Goal: Information Seeking & Learning: Learn about a topic

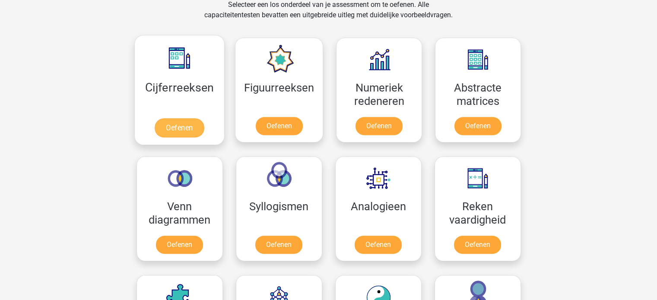
scroll to position [389, 0]
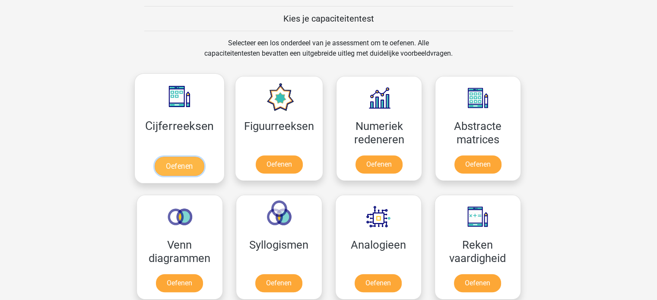
click at [159, 174] on link "Oefenen" at bounding box center [179, 166] width 49 height 19
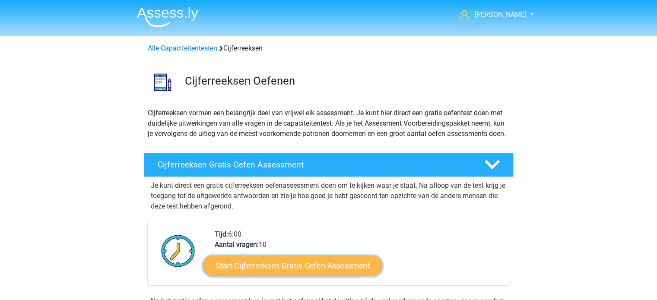
click at [309, 276] on link "Start Cijferreeksen Gratis Oefen Assessment" at bounding box center [292, 265] width 179 height 21
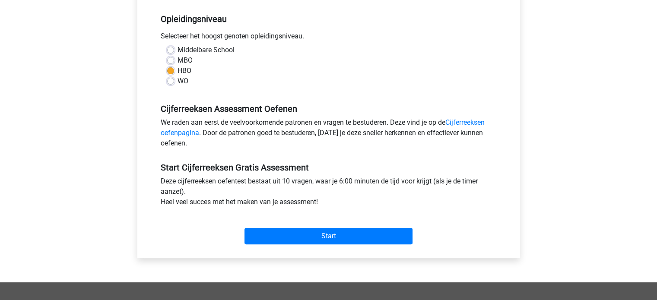
scroll to position [173, 0]
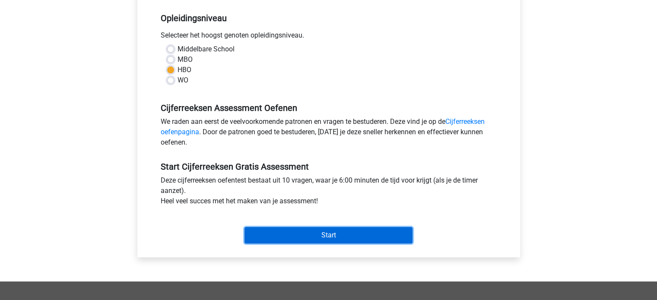
click at [356, 231] on input "Start" at bounding box center [328, 235] width 168 height 16
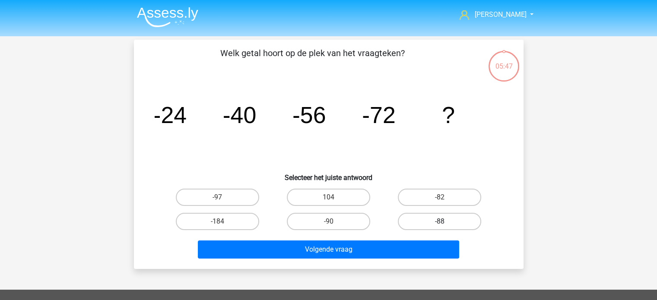
click at [418, 218] on label "-88" at bounding box center [439, 221] width 83 height 17
click at [440, 222] on input "-88" at bounding box center [443, 225] width 6 height 6
radio input "true"
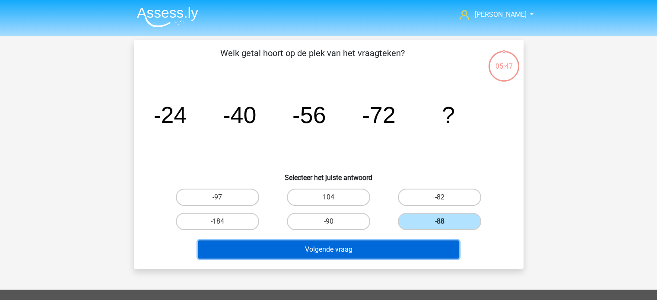
click at [380, 249] on button "Volgende vraag" at bounding box center [328, 250] width 261 height 18
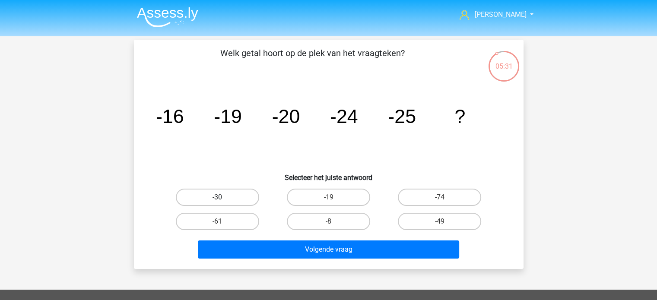
click at [230, 195] on label "-30" at bounding box center [217, 197] width 83 height 17
click at [223, 197] on input "-30" at bounding box center [220, 200] width 6 height 6
radio input "true"
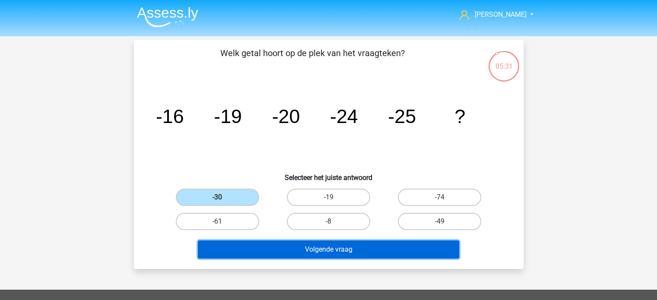
click at [307, 250] on button "Volgende vraag" at bounding box center [328, 250] width 261 height 18
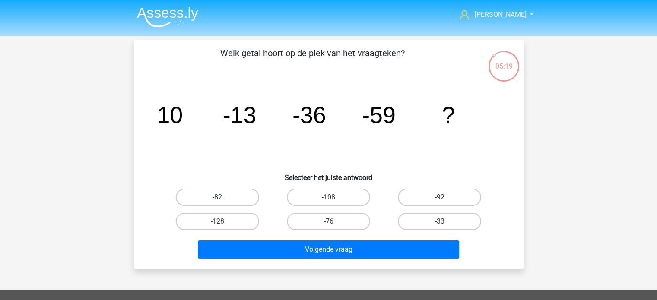
click at [239, 195] on label "-82" at bounding box center [217, 197] width 83 height 17
click at [223, 197] on input "-82" at bounding box center [220, 200] width 6 height 6
radio input "true"
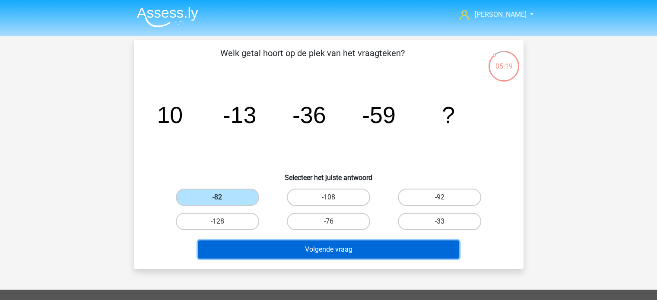
click at [298, 251] on button "Volgende vraag" at bounding box center [328, 250] width 261 height 18
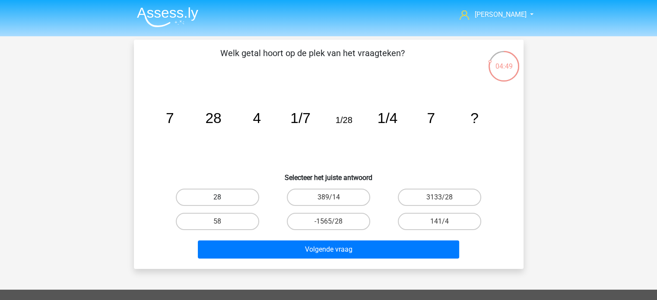
click at [242, 197] on label "28" at bounding box center [217, 197] width 83 height 17
click at [223, 197] on input "28" at bounding box center [220, 200] width 6 height 6
radio input "true"
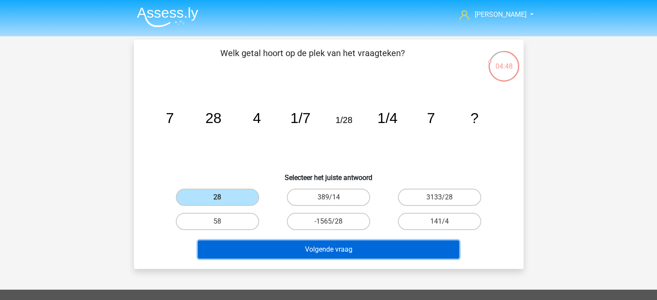
click at [301, 245] on button "Volgende vraag" at bounding box center [328, 250] width 261 height 18
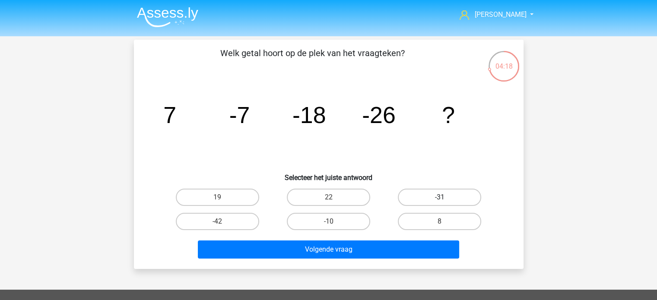
click at [443, 197] on label "-31" at bounding box center [439, 197] width 83 height 17
click at [443, 197] on input "-31" at bounding box center [443, 200] width 6 height 6
radio input "true"
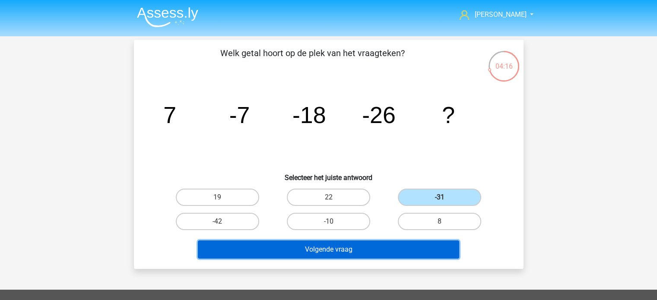
click at [348, 245] on button "Volgende vraag" at bounding box center [328, 250] width 261 height 18
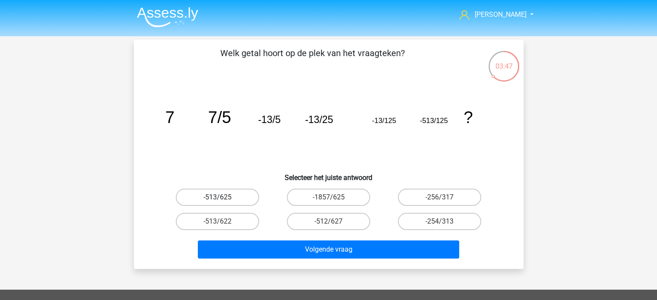
click at [238, 198] on label "-513/625" at bounding box center [217, 197] width 83 height 17
click at [223, 198] on input "-513/625" at bounding box center [220, 200] width 6 height 6
radio input "true"
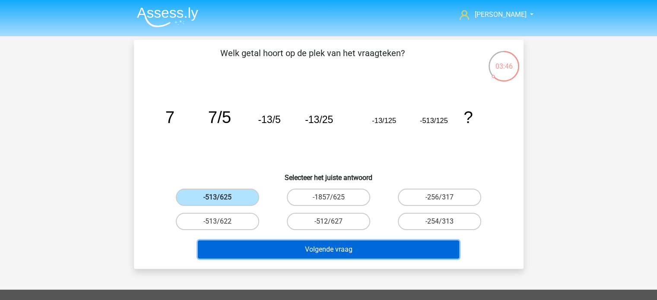
click at [332, 251] on button "Volgende vraag" at bounding box center [328, 250] width 261 height 18
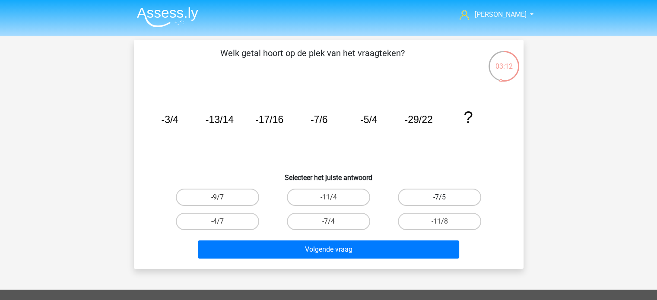
click at [430, 195] on label "-7/5" at bounding box center [439, 197] width 83 height 17
click at [440, 197] on input "-7/5" at bounding box center [443, 200] width 6 height 6
radio input "true"
click at [333, 222] on input "-7/4" at bounding box center [331, 225] width 6 height 6
radio input "true"
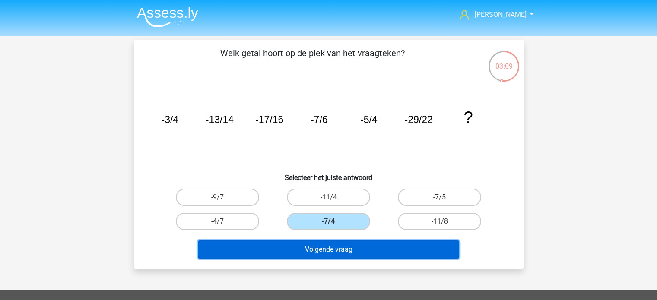
click at [322, 245] on button "Volgende vraag" at bounding box center [328, 250] width 261 height 18
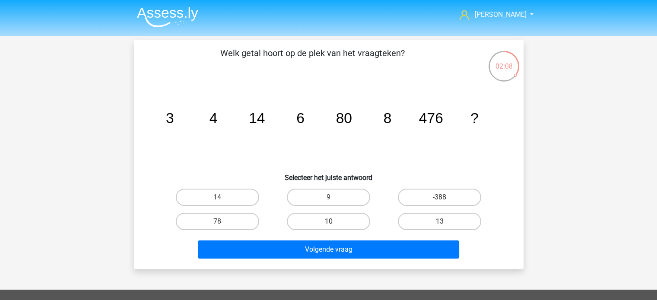
click at [333, 216] on label "10" at bounding box center [328, 221] width 83 height 17
click at [333, 222] on input "10" at bounding box center [331, 225] width 6 height 6
radio input "true"
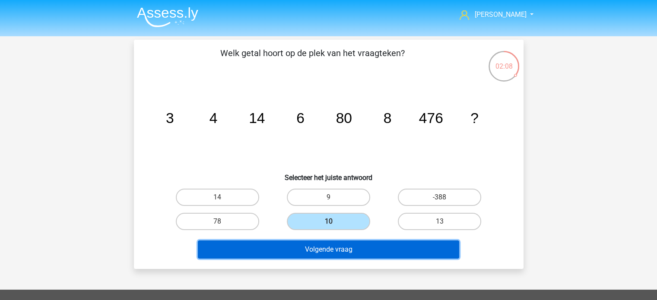
click at [333, 247] on button "Volgende vraag" at bounding box center [328, 250] width 261 height 18
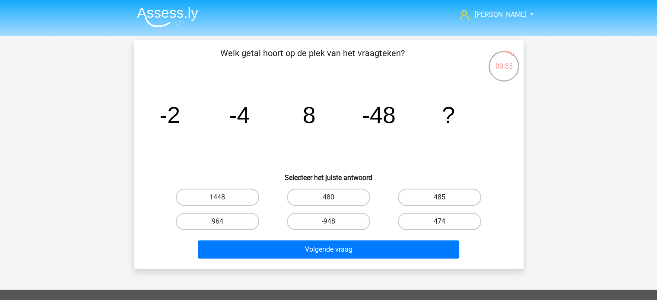
click at [436, 224] on label "474" at bounding box center [439, 221] width 83 height 17
click at [440, 224] on input "474" at bounding box center [443, 225] width 6 height 6
radio input "true"
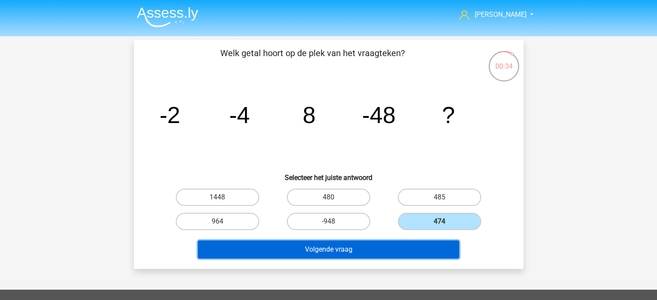
click at [364, 244] on button "Volgende vraag" at bounding box center [328, 250] width 261 height 18
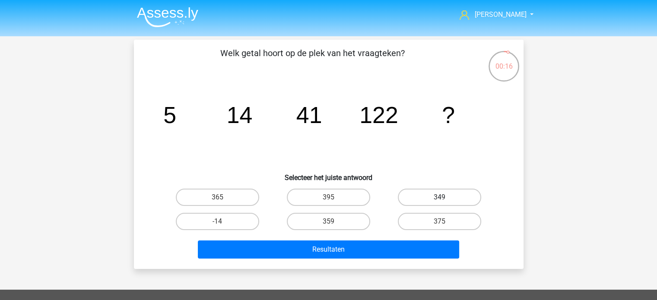
click at [449, 202] on label "349" at bounding box center [439, 197] width 83 height 17
click at [445, 202] on input "349" at bounding box center [443, 200] width 6 height 6
radio input "true"
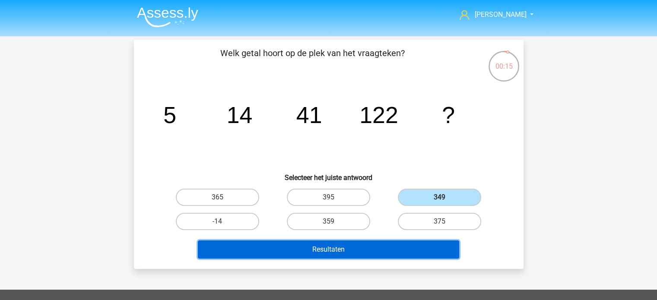
click at [347, 245] on button "Resultaten" at bounding box center [328, 250] width 261 height 18
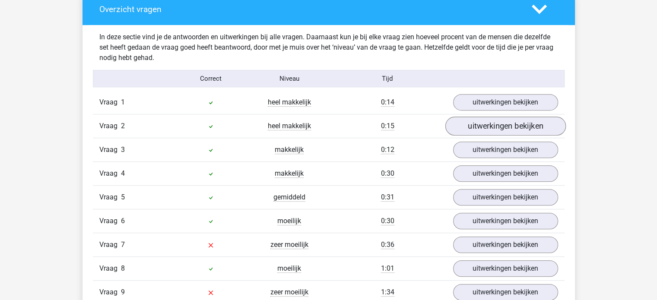
scroll to position [518, 0]
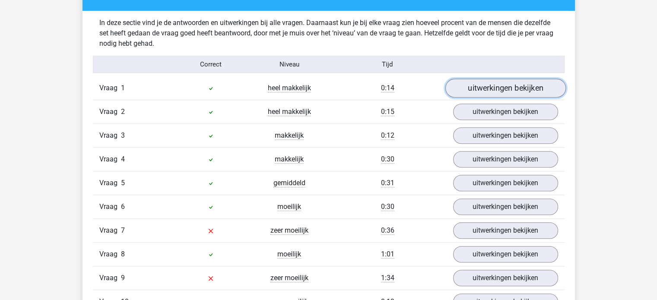
click at [483, 93] on link "uitwerkingen bekijken" at bounding box center [505, 88] width 121 height 19
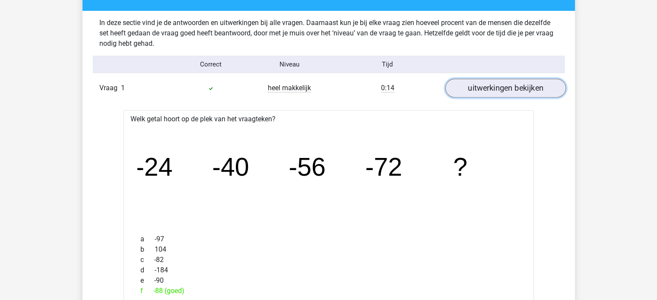
click at [473, 89] on link "uitwerkingen bekijken" at bounding box center [505, 88] width 121 height 19
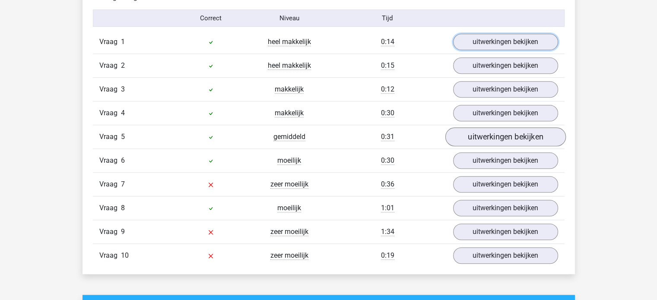
scroll to position [605, 0]
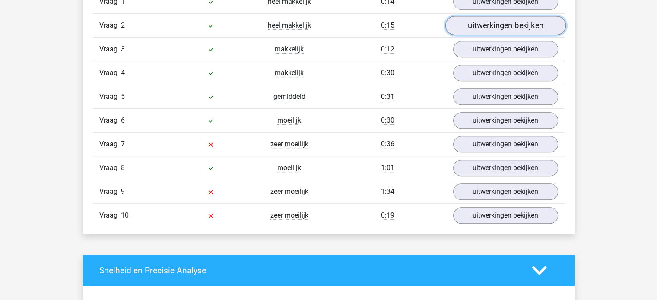
click at [479, 25] on link "uitwerkingen bekijken" at bounding box center [505, 25] width 121 height 19
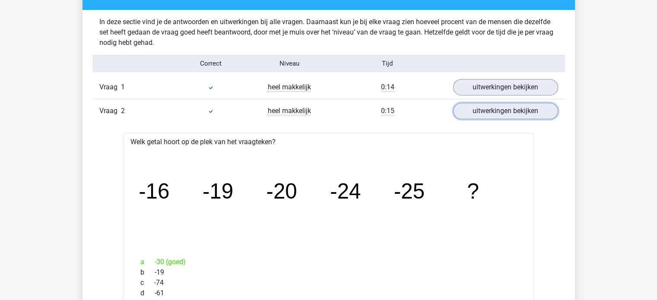
scroll to position [518, 0]
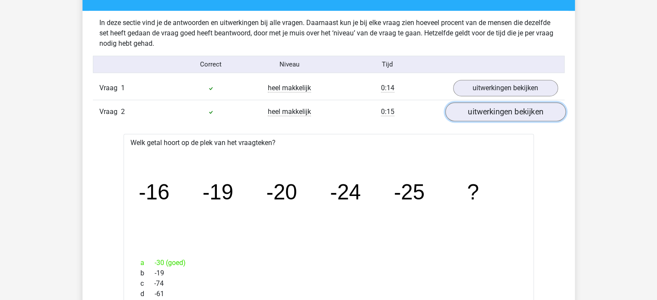
click at [498, 112] on link "uitwerkingen bekijken" at bounding box center [505, 112] width 121 height 19
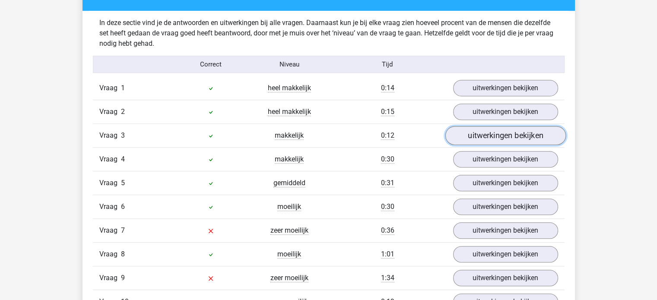
click at [492, 136] on link "uitwerkingen bekijken" at bounding box center [505, 136] width 121 height 19
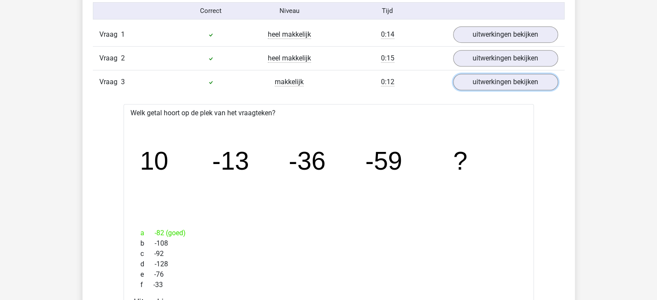
scroll to position [605, 0]
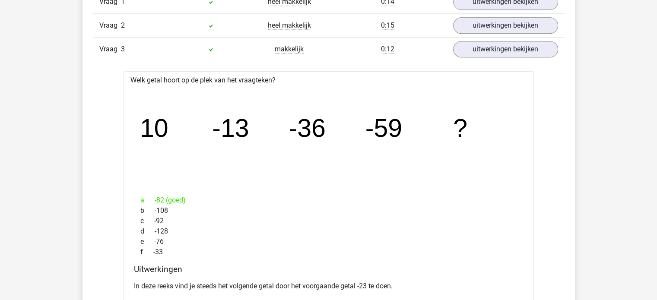
click at [492, 66] on div "Vraag 1 heel makkelijk 0:14 uitwerkingen bekijken Welk getal hoort op de plek v…" at bounding box center [328, 297] width 459 height 615
click at [490, 51] on link "uitwerkingen bekijken" at bounding box center [505, 49] width 121 height 19
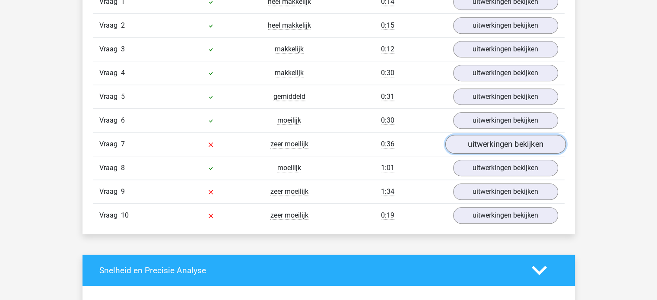
click at [479, 143] on link "uitwerkingen bekijken" at bounding box center [505, 144] width 121 height 19
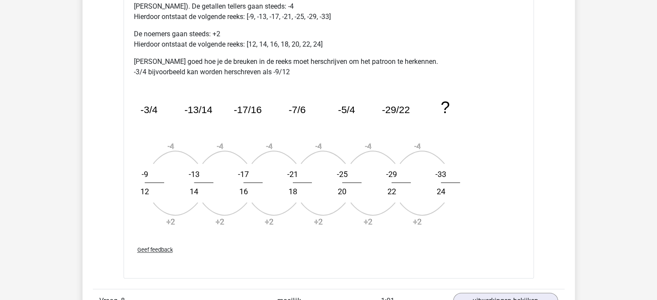
scroll to position [993, 0]
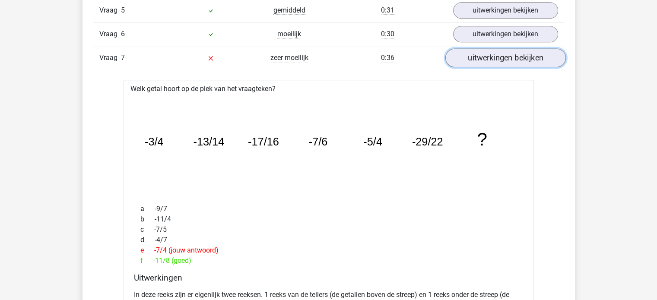
click at [493, 57] on link "uitwerkingen bekijken" at bounding box center [505, 58] width 121 height 19
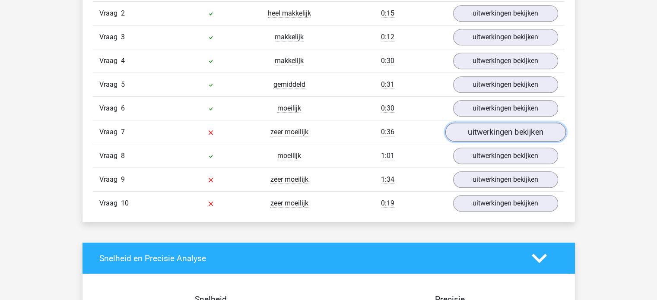
scroll to position [605, 0]
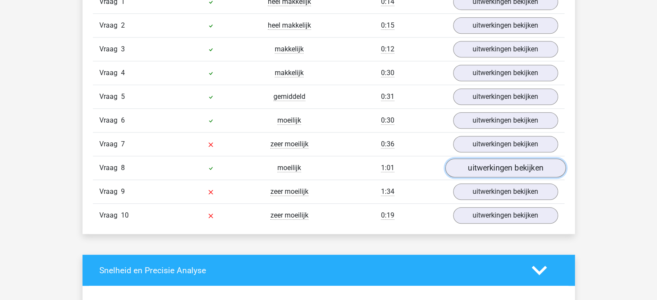
click at [466, 172] on link "uitwerkingen bekijken" at bounding box center [505, 168] width 121 height 19
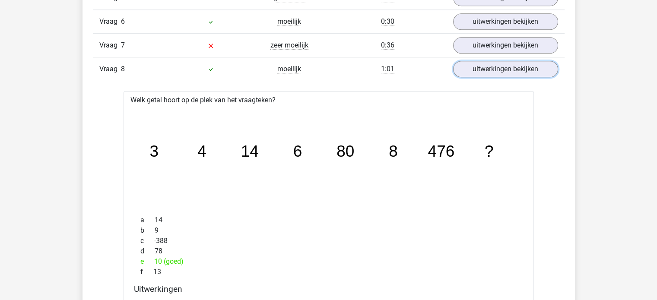
scroll to position [648, 0]
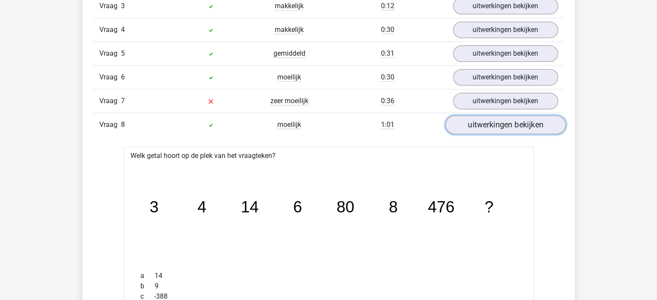
click at [503, 124] on link "uitwerkingen bekijken" at bounding box center [505, 125] width 121 height 19
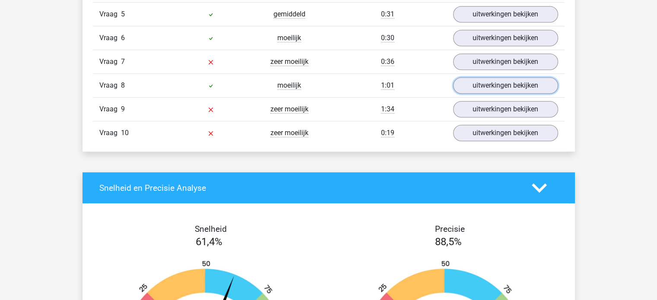
scroll to position [691, 0]
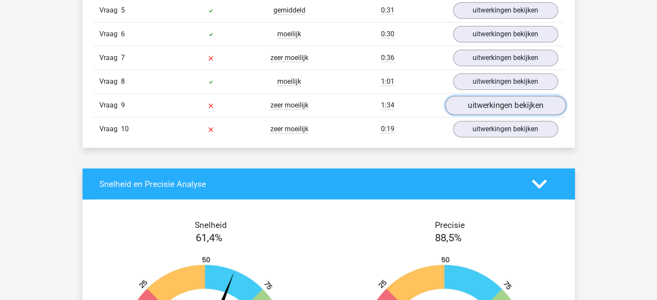
click at [473, 99] on link "uitwerkingen bekijken" at bounding box center [505, 105] width 121 height 19
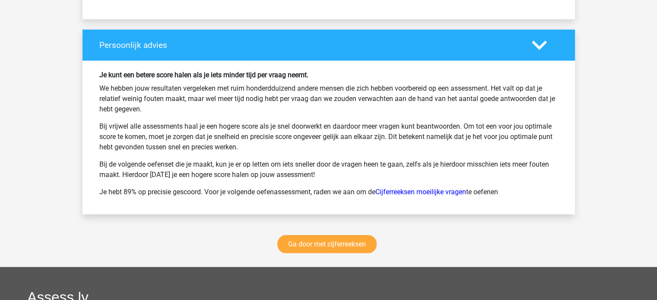
scroll to position [1598, 0]
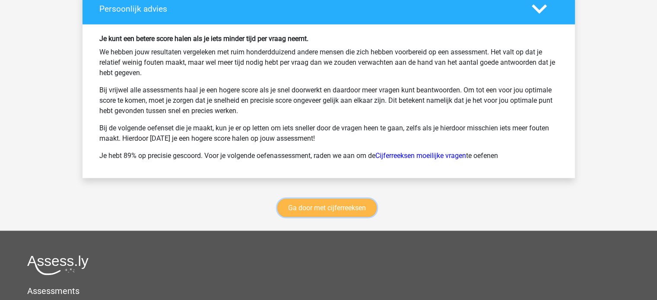
click at [313, 200] on link "Ga door met cijferreeksen" at bounding box center [326, 208] width 99 height 18
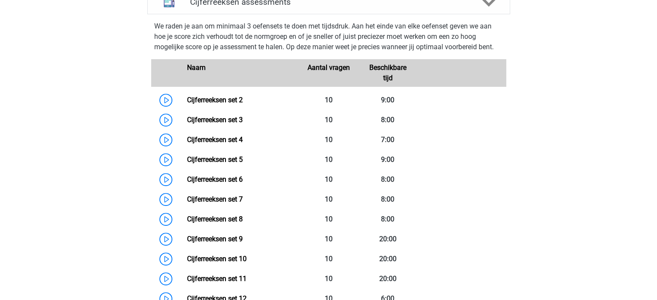
scroll to position [385, 0]
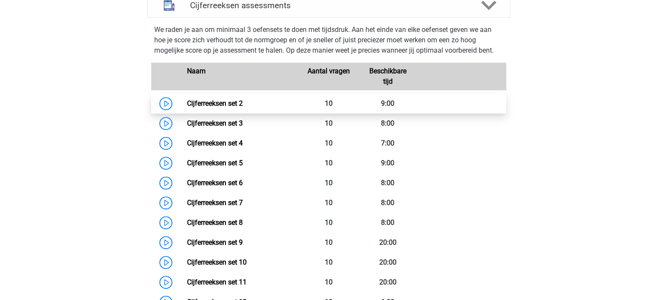
click at [242, 108] on link "Cijferreeksen set 2" at bounding box center [215, 103] width 56 height 8
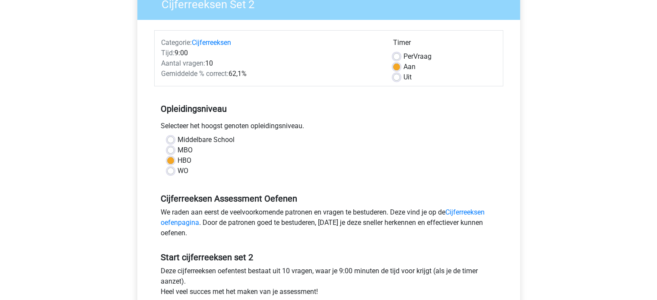
scroll to position [173, 0]
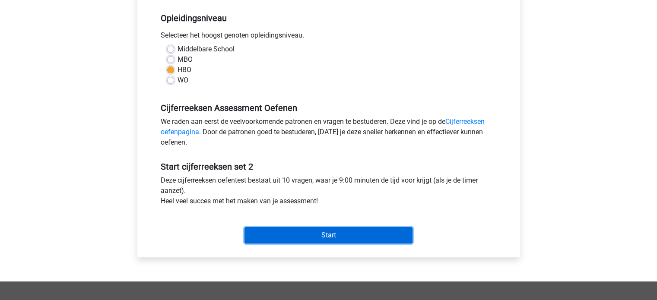
click at [325, 233] on input "Start" at bounding box center [328, 235] width 168 height 16
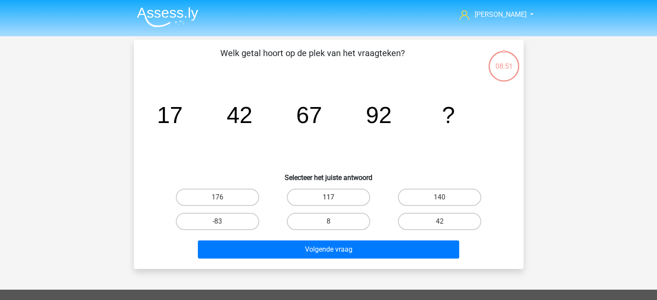
click at [335, 198] on label "117" at bounding box center [328, 197] width 83 height 17
click at [334, 198] on input "117" at bounding box center [331, 200] width 6 height 6
radio input "true"
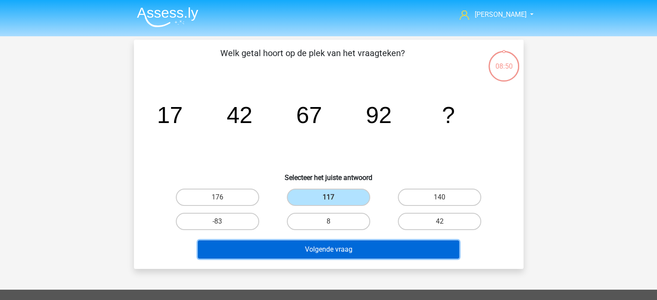
click at [334, 251] on button "Volgende vraag" at bounding box center [328, 250] width 261 height 18
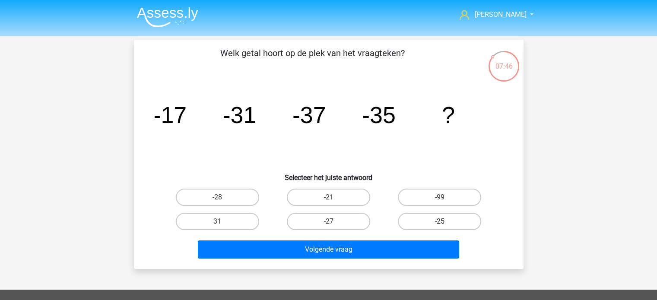
click at [434, 218] on label "-25" at bounding box center [439, 221] width 83 height 17
click at [440, 222] on input "-25" at bounding box center [443, 225] width 6 height 6
radio input "true"
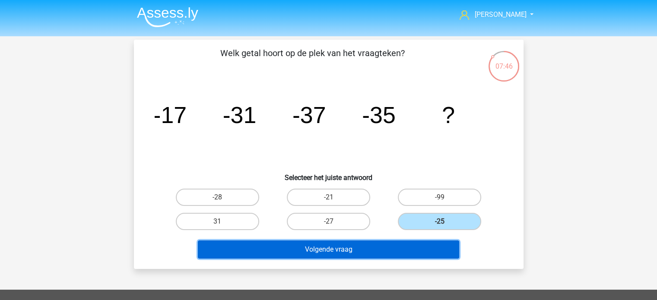
click at [371, 249] on button "Volgende vraag" at bounding box center [328, 250] width 261 height 18
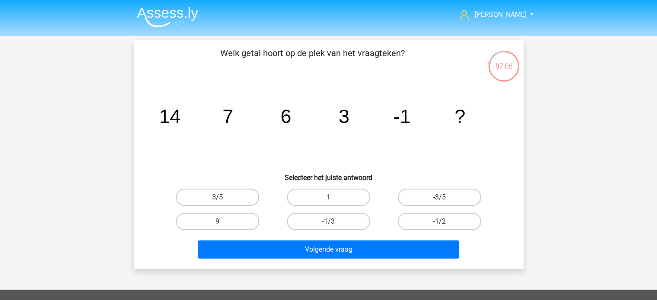
click at [444, 219] on label "-1/2" at bounding box center [439, 221] width 83 height 17
click at [444, 222] on input "-1/2" at bounding box center [443, 225] width 6 height 6
radio input "true"
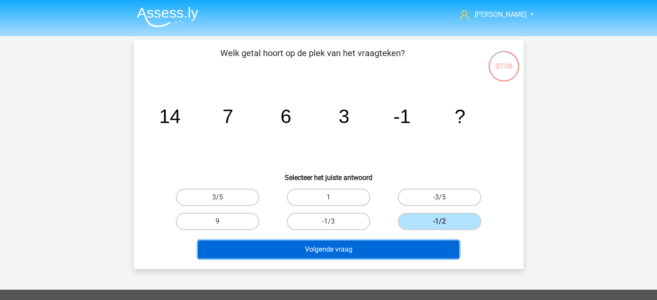
click at [389, 250] on button "Volgende vraag" at bounding box center [328, 250] width 261 height 18
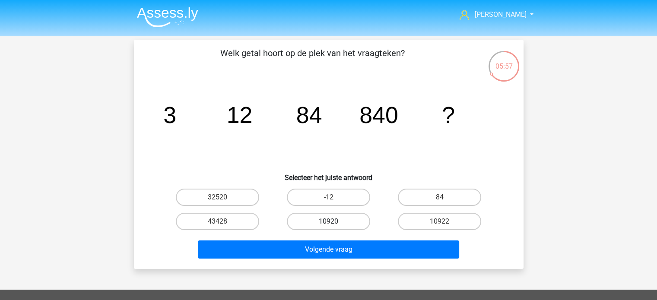
click at [334, 221] on label "10920" at bounding box center [328, 221] width 83 height 17
click at [334, 222] on input "10920" at bounding box center [331, 225] width 6 height 6
radio input "true"
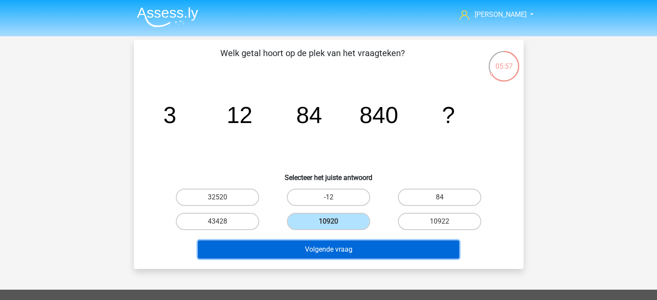
click at [342, 249] on button "Volgende vraag" at bounding box center [328, 250] width 261 height 18
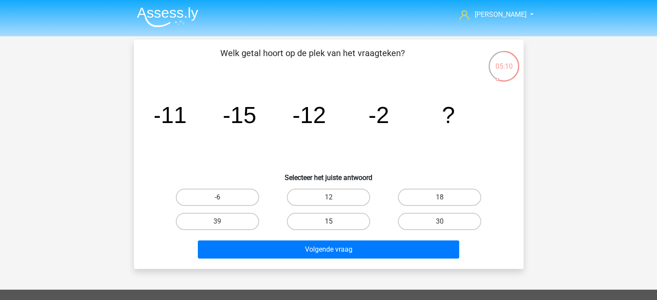
click at [336, 223] on label "15" at bounding box center [328, 221] width 83 height 17
click at [334, 223] on input "15" at bounding box center [331, 225] width 6 height 6
radio input "true"
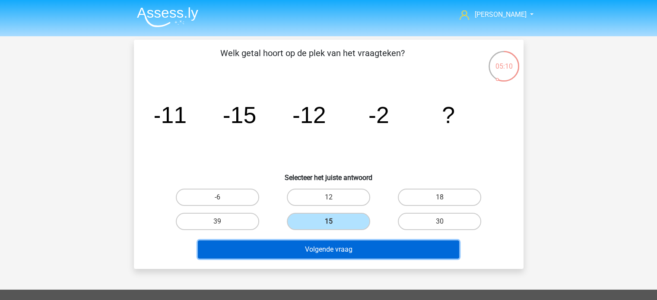
click at [355, 249] on button "Volgende vraag" at bounding box center [328, 250] width 261 height 18
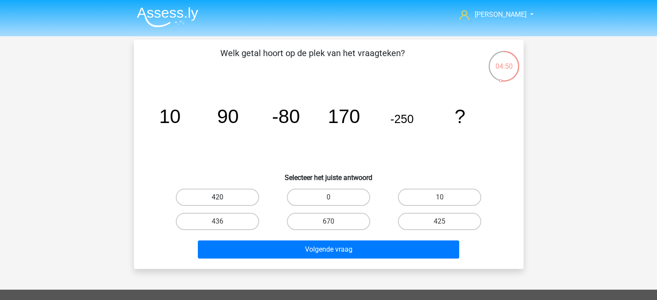
click at [234, 197] on label "420" at bounding box center [217, 197] width 83 height 17
click at [223, 197] on input "420" at bounding box center [220, 200] width 6 height 6
radio input "true"
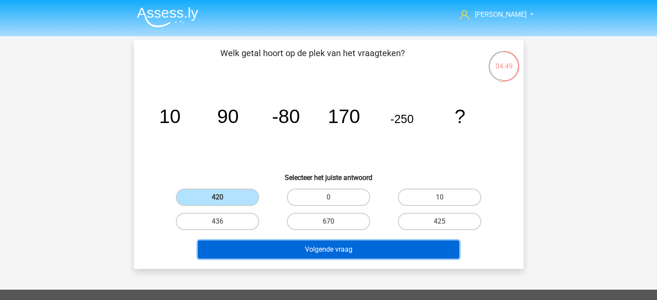
click at [304, 249] on button "Volgende vraag" at bounding box center [328, 250] width 261 height 18
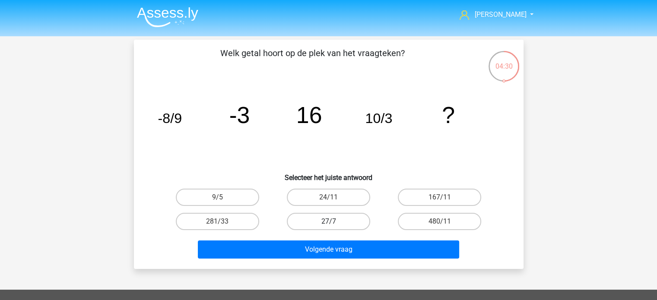
click at [351, 217] on label "27/7" at bounding box center [328, 221] width 83 height 17
click at [334, 222] on input "27/7" at bounding box center [331, 225] width 6 height 6
radio input "true"
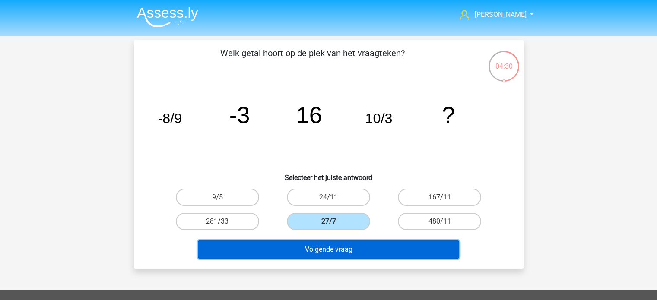
click at [346, 248] on button "Volgende vraag" at bounding box center [328, 250] width 261 height 18
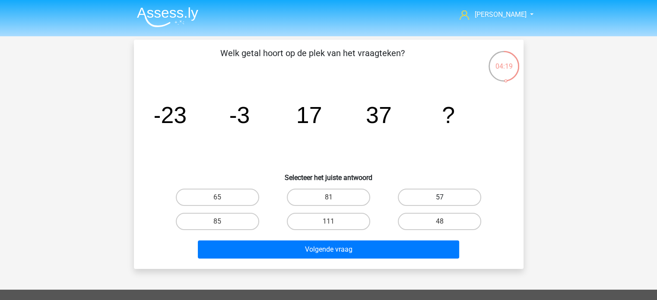
click at [448, 198] on label "57" at bounding box center [439, 197] width 83 height 17
click at [445, 198] on input "57" at bounding box center [443, 200] width 6 height 6
radio input "true"
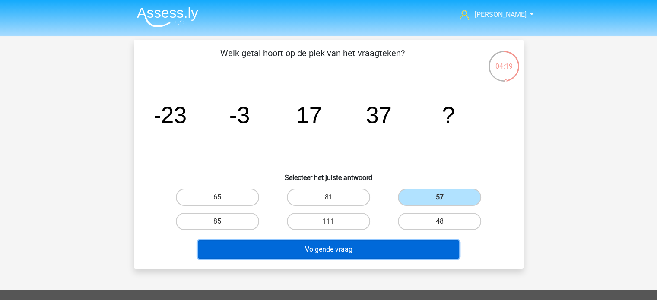
click at [404, 242] on button "Volgende vraag" at bounding box center [328, 250] width 261 height 18
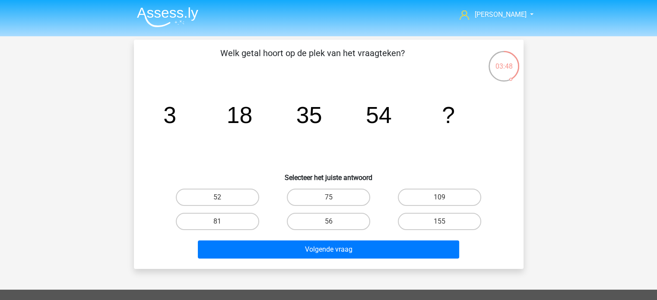
click at [333, 197] on input "75" at bounding box center [331, 200] width 6 height 6
radio input "true"
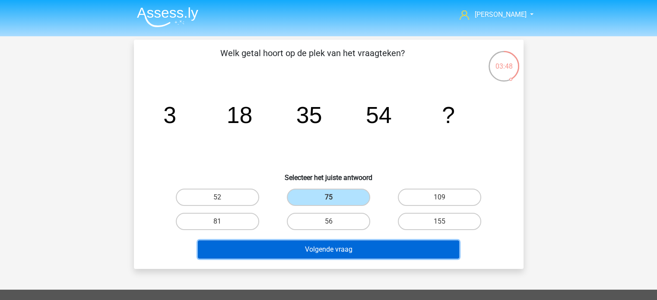
click at [348, 250] on button "Volgende vraag" at bounding box center [328, 250] width 261 height 18
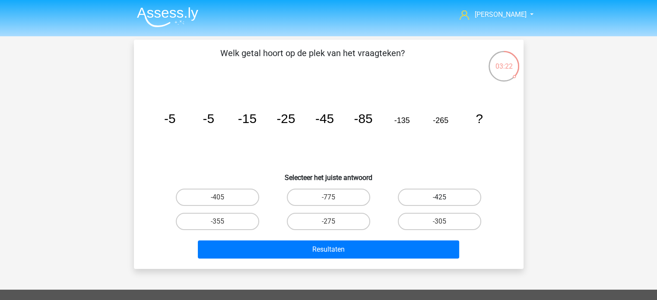
click at [432, 197] on label "-425" at bounding box center [439, 197] width 83 height 17
click at [440, 197] on input "-425" at bounding box center [443, 200] width 6 height 6
radio input "true"
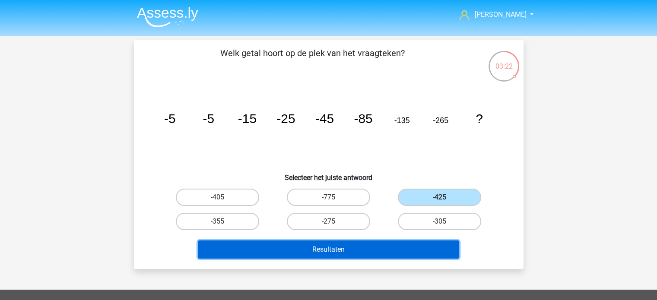
click at [389, 245] on button "Resultaten" at bounding box center [328, 250] width 261 height 18
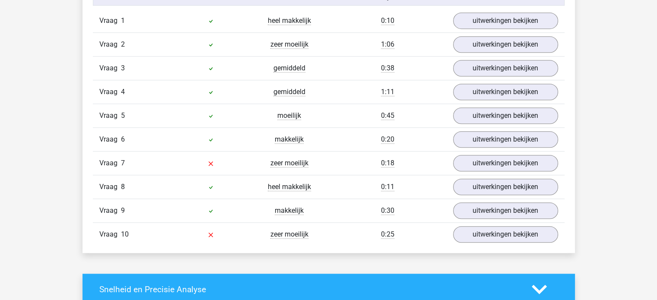
scroll to position [605, 0]
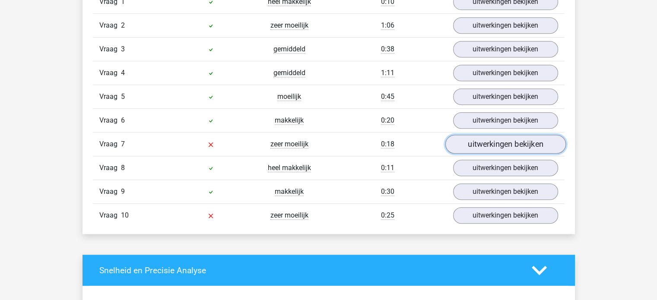
click at [492, 143] on link "uitwerkingen bekijken" at bounding box center [505, 144] width 121 height 19
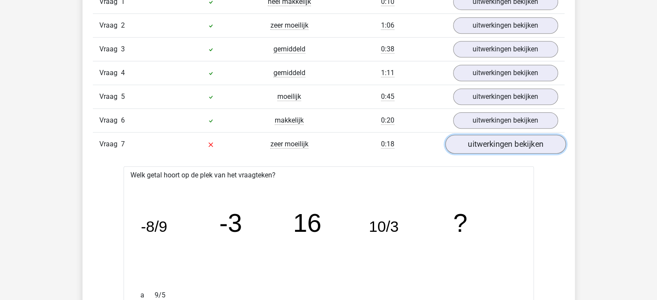
click at [492, 144] on link "uitwerkingen bekijken" at bounding box center [505, 144] width 121 height 19
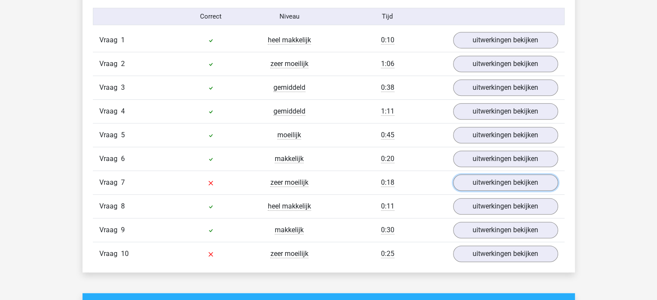
scroll to position [562, 0]
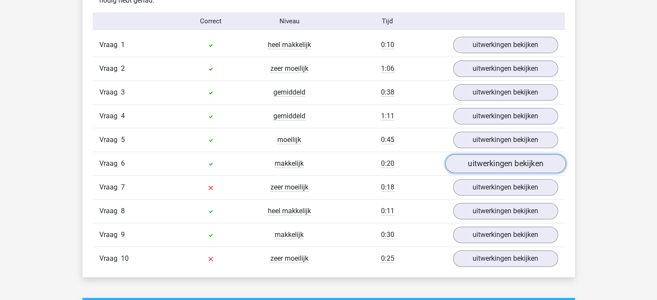
click at [478, 165] on link "uitwerkingen bekijken" at bounding box center [505, 164] width 121 height 19
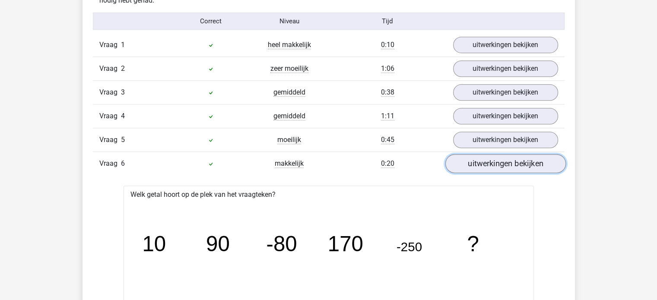
click at [480, 162] on link "uitwerkingen bekijken" at bounding box center [505, 164] width 121 height 19
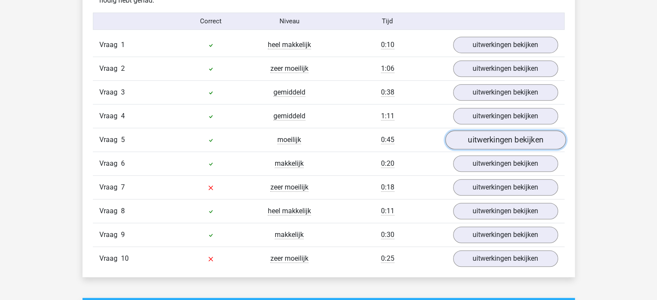
click at [476, 139] on link "uitwerkingen bekijken" at bounding box center [505, 140] width 121 height 19
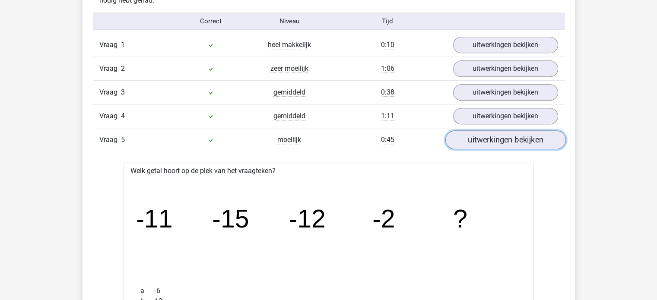
click at [475, 139] on link "uitwerkingen bekijken" at bounding box center [505, 140] width 121 height 19
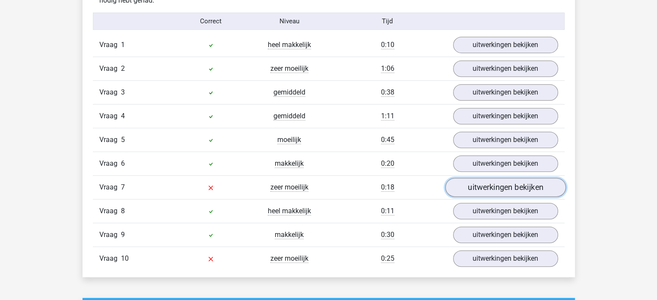
click at [482, 184] on link "uitwerkingen bekijken" at bounding box center [505, 187] width 121 height 19
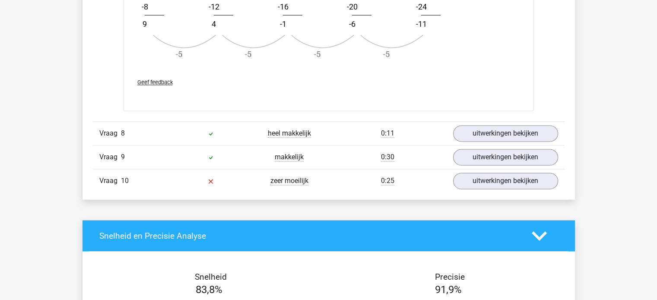
scroll to position [1166, 0]
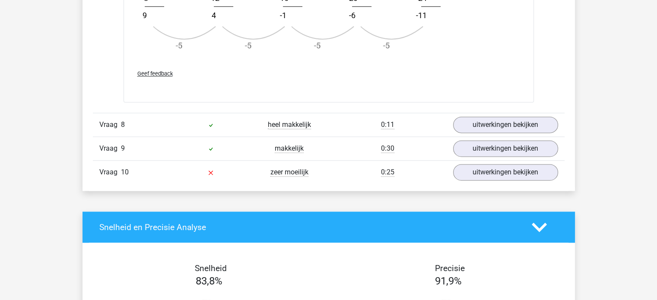
click at [495, 160] on div "Vraag 10 zeer moeilijk 0:25 uitwerkingen bekijken" at bounding box center [329, 172] width 472 height 24
click at [489, 170] on link "uitwerkingen bekijken" at bounding box center [505, 172] width 121 height 19
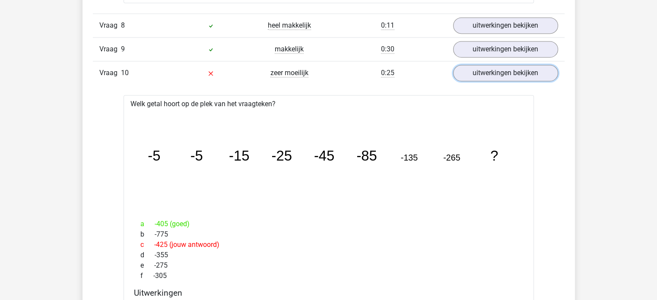
scroll to position [1209, 0]
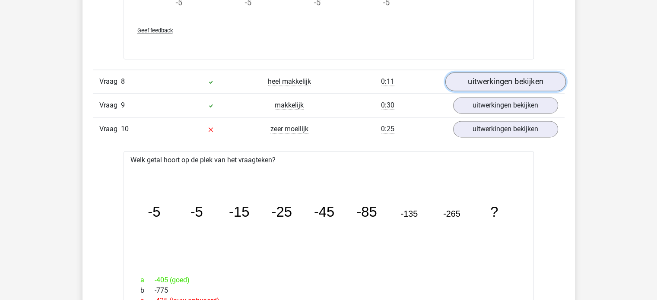
click at [479, 81] on link "uitwerkingen bekijken" at bounding box center [505, 81] width 121 height 19
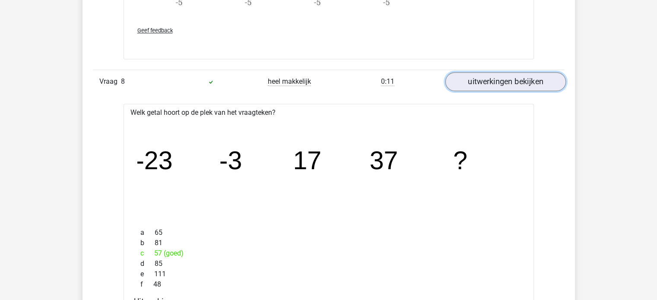
click at [479, 81] on link "uitwerkingen bekijken" at bounding box center [505, 81] width 121 height 19
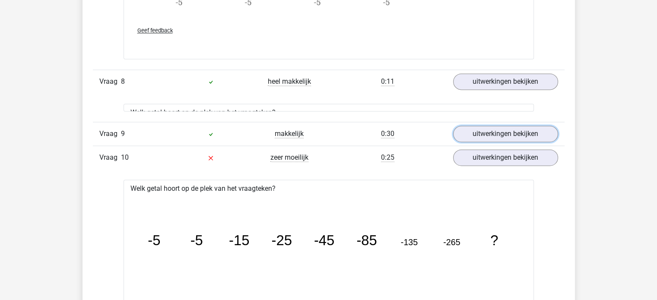
click at [484, 126] on link "uitwerkingen bekijken" at bounding box center [505, 134] width 105 height 16
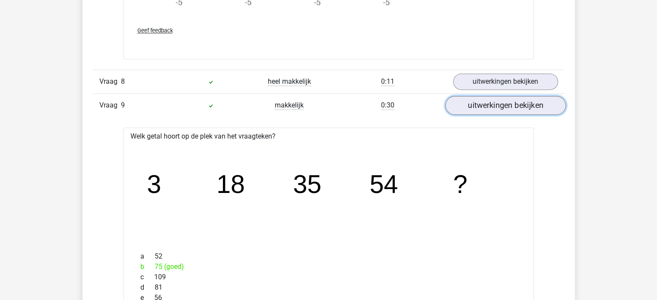
click at [484, 102] on link "uitwerkingen bekijken" at bounding box center [505, 105] width 121 height 19
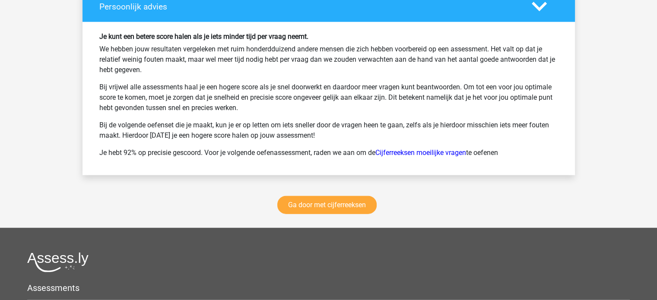
scroll to position [2160, 0]
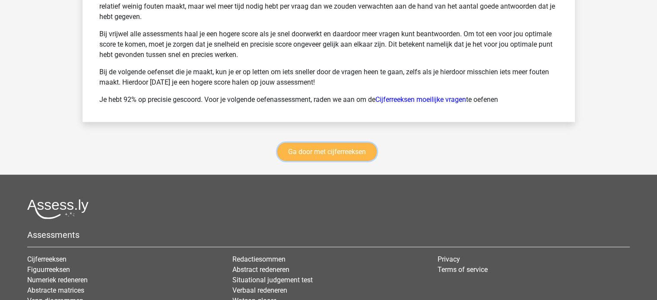
click at [368, 149] on link "Ga door met cijferreeksen" at bounding box center [326, 152] width 99 height 18
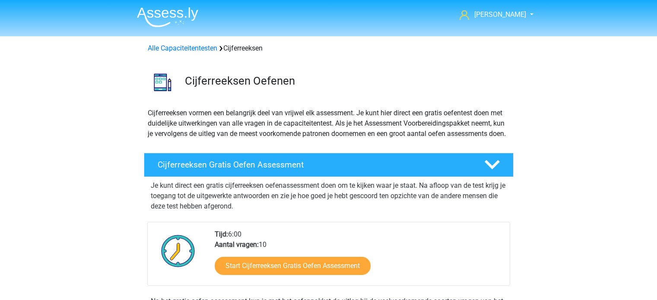
scroll to position [385, 0]
